Goal: Check status: Check status

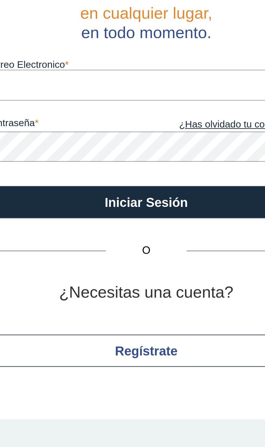
click at [189, 69] on input "Correo Electronico" at bounding box center [181, 70] width 130 height 12
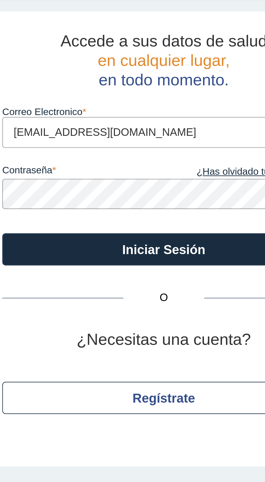
click at [168, 70] on input "ramosrorresmarta@gmqil.com" at bounding box center [181, 70] width 130 height 12
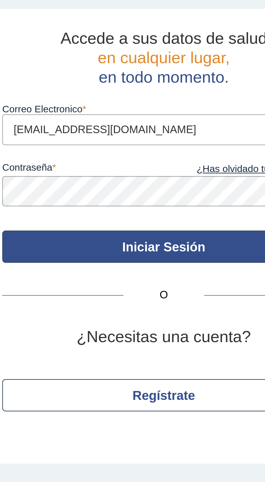
click at [192, 116] on button "Iniciar Sesión" at bounding box center [181, 117] width 130 height 13
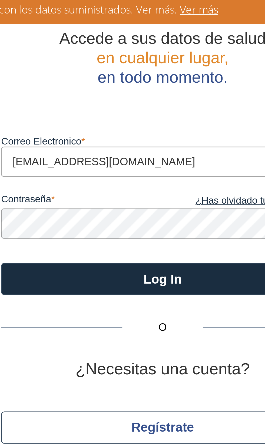
click at [132, 82] on input "ramosrorresmarta@gmail.com" at bounding box center [181, 83] width 130 height 12
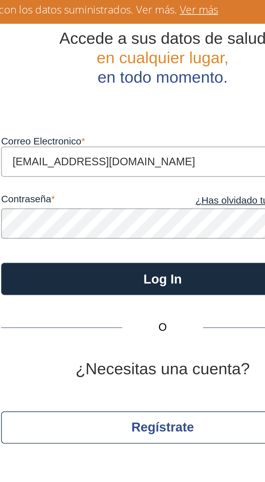
type input "ramostorresmarta@gmail.com"
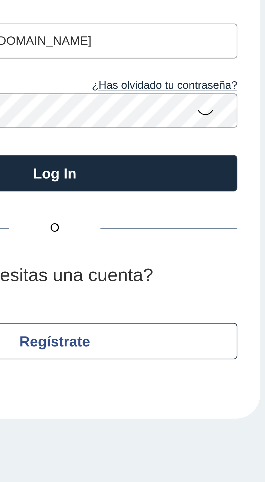
click at [235, 97] on icon at bounding box center [234, 95] width 6 height 11
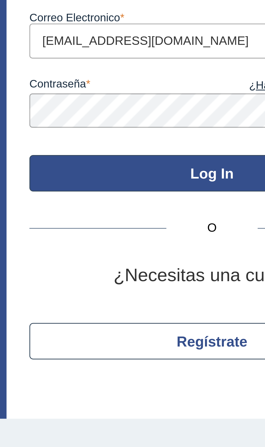
click at [175, 115] on button "Log In" at bounding box center [181, 117] width 130 height 13
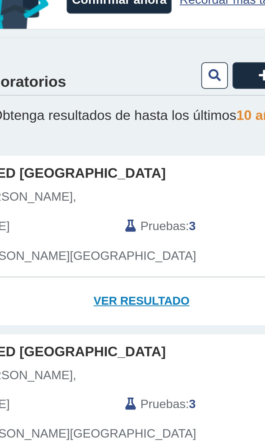
click at [83, 163] on link "Ver Resultado" at bounding box center [78, 162] width 140 height 17
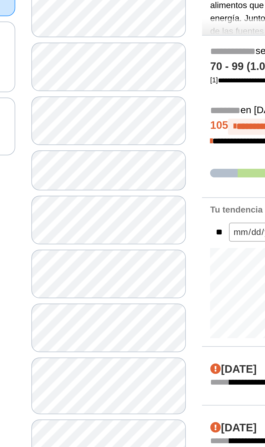
scroll to position [43, 0]
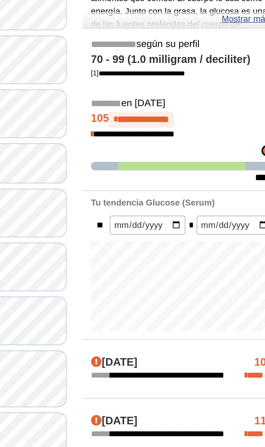
click at [185, 248] on h4 "Sep 26, 2025" at bounding box center [173, 246] width 23 height 6
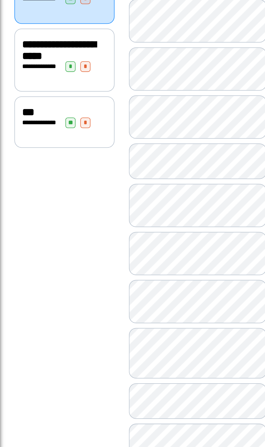
click at [19, 122] on span "***" at bounding box center [15, 119] width 7 height 6
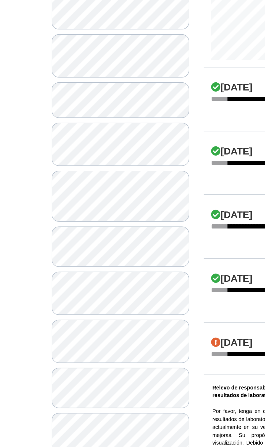
scroll to position [198, 0]
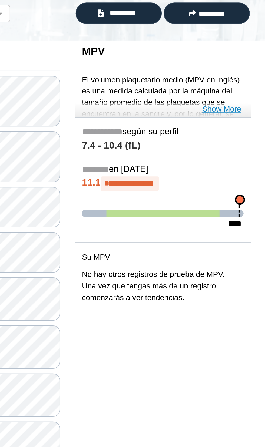
click at [245, 117] on link "Show More" at bounding box center [240, 117] width 22 height 6
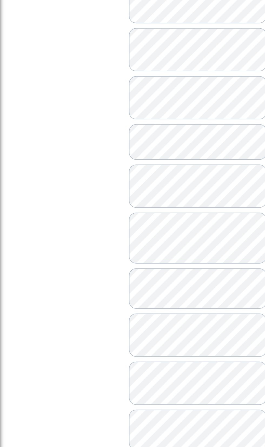
scroll to position [169, 0]
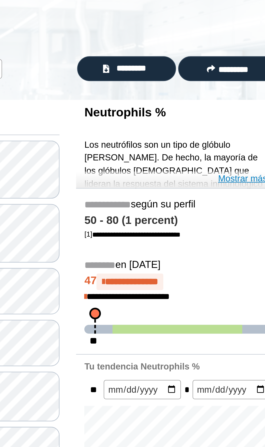
click at [238, 115] on link "Mostrar más" at bounding box center [239, 117] width 24 height 6
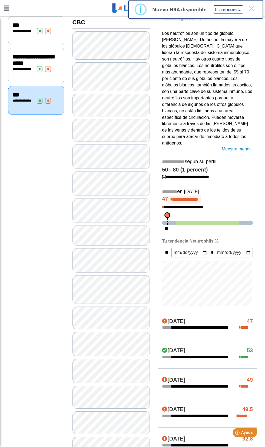
scroll to position [65, 0]
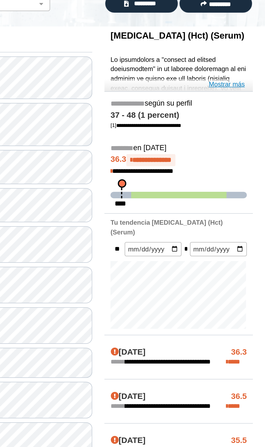
click at [245, 118] on link "Mostrar más" at bounding box center [239, 117] width 24 height 6
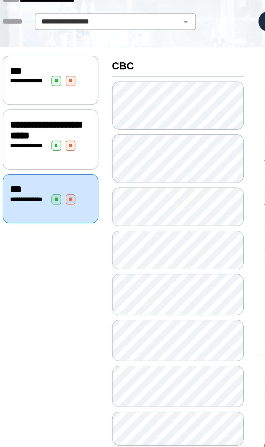
scroll to position [11, 0]
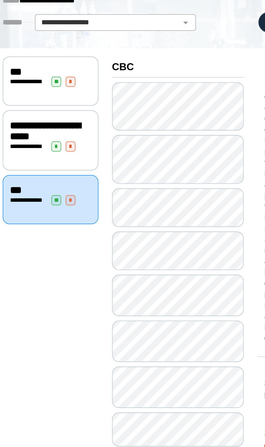
click at [41, 123] on div "**********" at bounding box center [36, 116] width 48 height 13
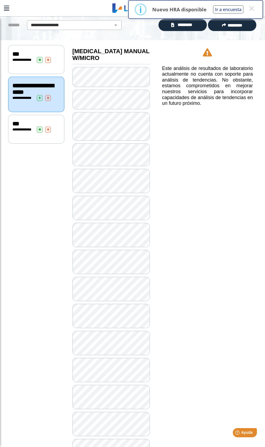
scroll to position [38, 0]
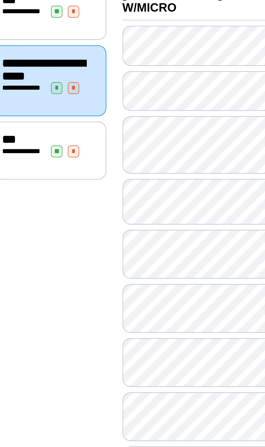
click at [27, 128] on div "***" at bounding box center [36, 124] width 48 height 6
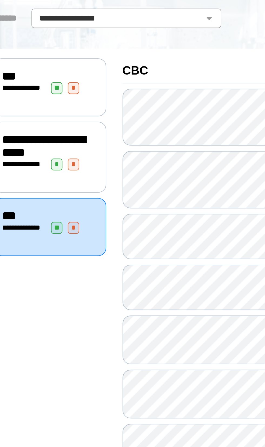
click at [34, 98] on span "**********" at bounding box center [23, 99] width 22 height 4
